Goal: Information Seeking & Learning: Learn about a topic

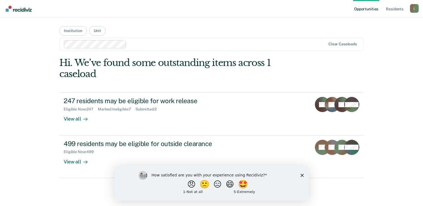
drag, startPoint x: 248, startPoint y: 0, endPoint x: 192, endPoint y: 31, distance: 64.4
click at [192, 31] on main "Institution Unit Clear caseloads Hi. We’ve found some outstanding items across …" at bounding box center [211, 104] width 317 height 175
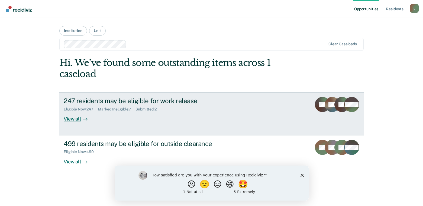
click at [75, 120] on div "View all" at bounding box center [79, 116] width 30 height 11
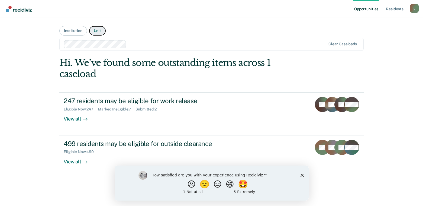
drag, startPoint x: 97, startPoint y: 29, endPoint x: 96, endPoint y: 32, distance: 3.4
click at [95, 32] on button "Unit" at bounding box center [97, 30] width 17 height 9
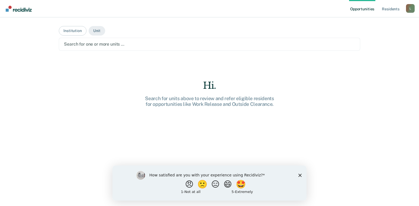
click at [78, 44] on div at bounding box center [209, 44] width 291 height 6
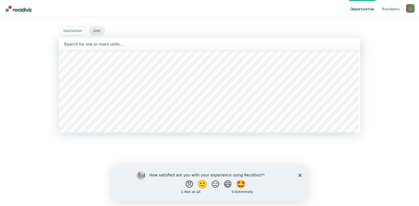
scroll to position [3090, 0]
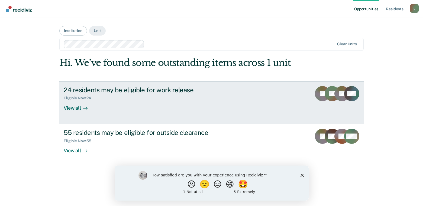
click at [82, 107] on div at bounding box center [84, 108] width 7 height 6
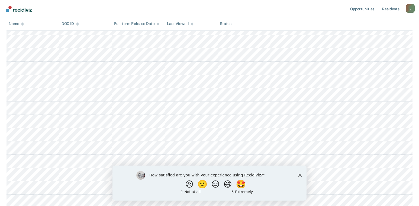
scroll to position [265, 0]
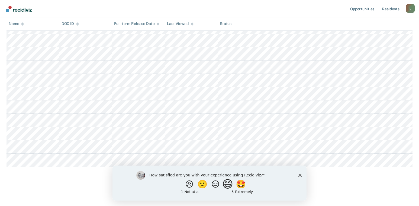
click at [233, 182] on button "😄" at bounding box center [228, 183] width 13 height 11
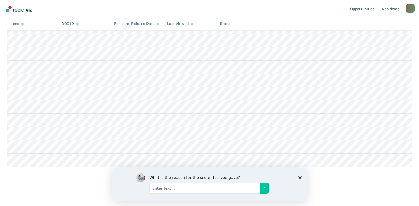
click at [157, 189] on input "Enter text..." at bounding box center [204, 187] width 111 height 11
type input "I Just started using, let me get use to it."
click at [262, 185] on icon "Submit your response" at bounding box center [264, 187] width 4 height 4
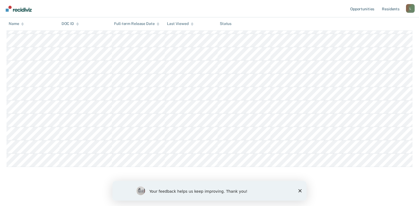
click at [300, 190] on polygon "Close survey" at bounding box center [299, 190] width 3 height 3
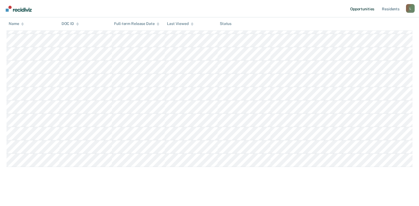
click at [368, 8] on link "Opportunities" at bounding box center [362, 8] width 26 height 17
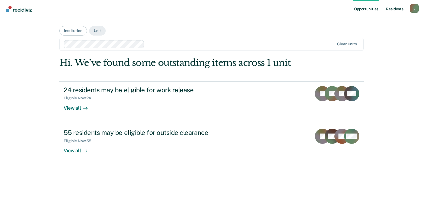
click at [394, 9] on link "Resident s" at bounding box center [395, 8] width 20 height 17
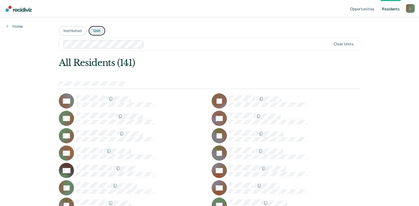
click at [97, 32] on button "Unit" at bounding box center [97, 30] width 17 height 9
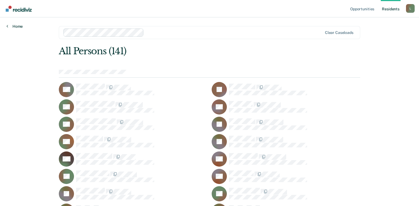
click at [9, 26] on link "Home" at bounding box center [15, 26] width 16 height 5
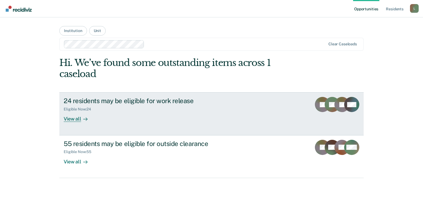
click at [72, 119] on div "View all" at bounding box center [79, 116] width 30 height 11
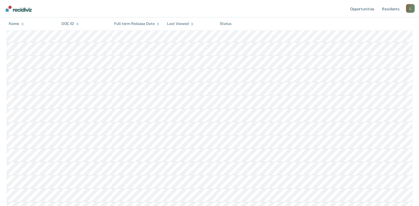
scroll to position [217, 0]
